Goal: Find specific page/section: Find specific page/section

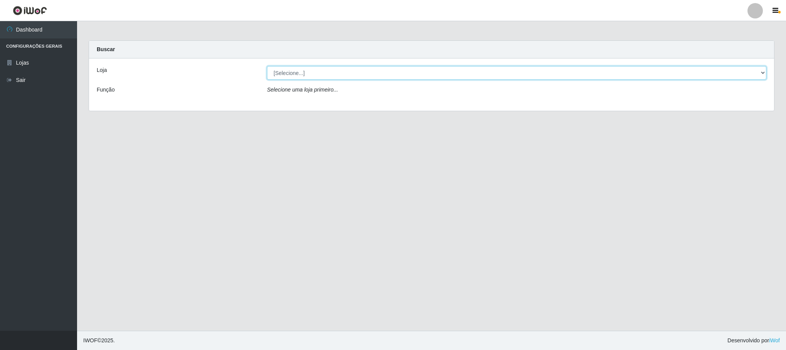
click at [758, 74] on select "[Selecione...] Iskisita Atakado - Centro de Distribuição" at bounding box center [516, 72] width 499 height 13
select select "425"
click at [267, 66] on select "[Selecione...] Iskisita Atakado - Centro de Distribuição" at bounding box center [516, 72] width 499 height 13
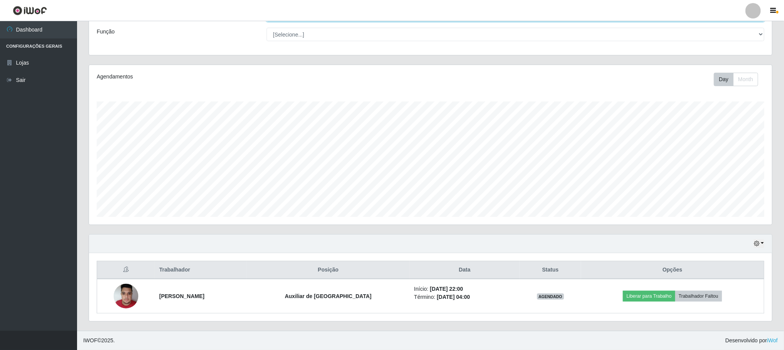
scroll to position [60, 0]
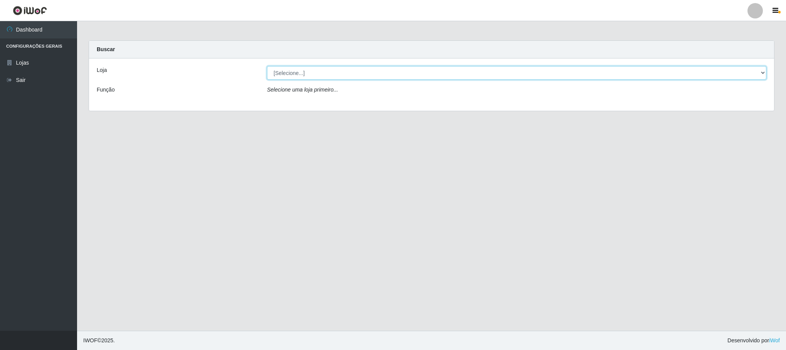
click at [314, 73] on select "[Selecione...] Iskisita Atakado - Centro de Distribuição" at bounding box center [516, 72] width 499 height 13
select select "425"
click at [267, 66] on select "[Selecione...] Iskisita Atakado - Centro de Distribuição" at bounding box center [516, 72] width 499 height 13
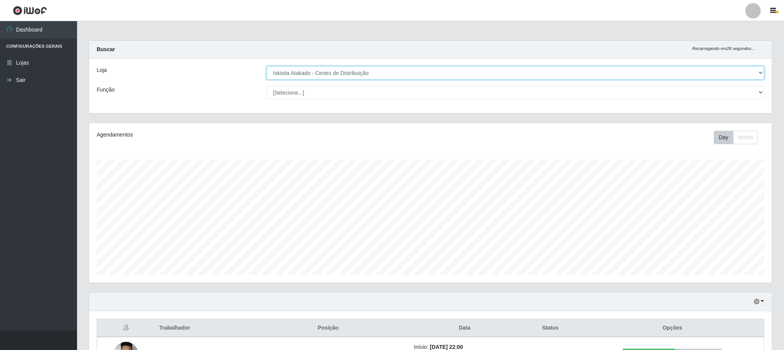
scroll to position [60, 0]
